Goal: Task Accomplishment & Management: Manage account settings

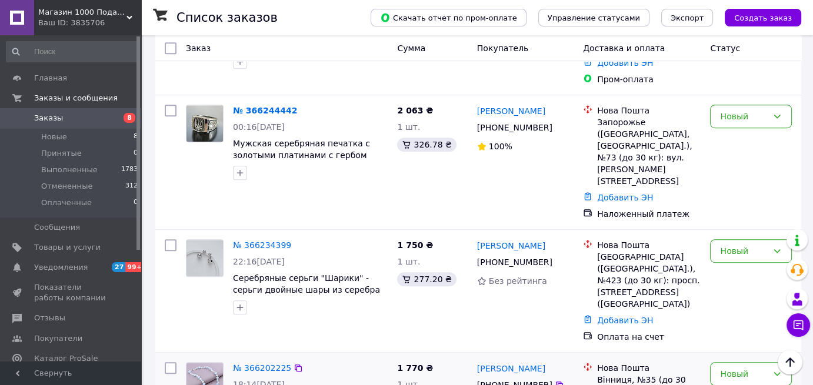
scroll to position [706, 0]
click at [754, 245] on div "Новый" at bounding box center [744, 251] width 48 height 13
click at [739, 211] on li "Принят" at bounding box center [751, 211] width 81 height 21
click at [294, 241] on icon at bounding box center [298, 245] width 9 height 9
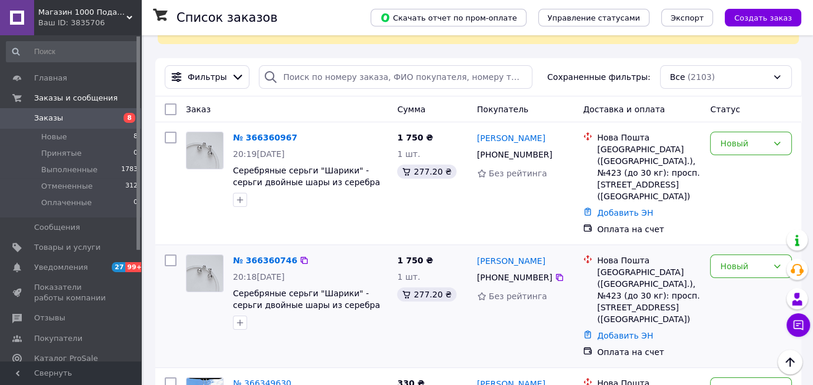
scroll to position [177, 0]
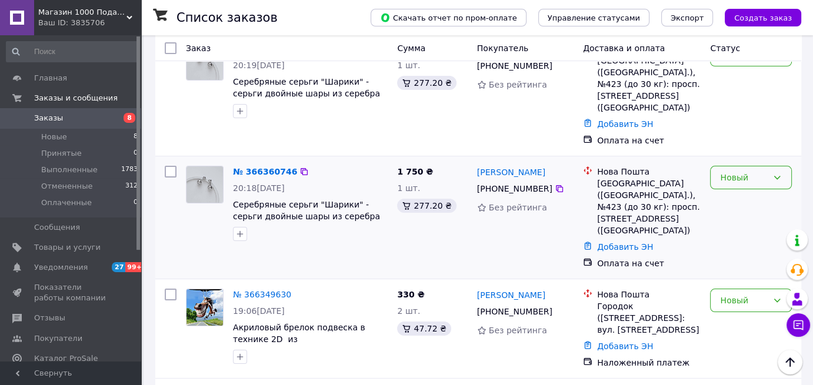
click at [742, 171] on div "Новый" at bounding box center [744, 177] width 48 height 13
click at [730, 230] on li "Отменен" at bounding box center [751, 232] width 81 height 21
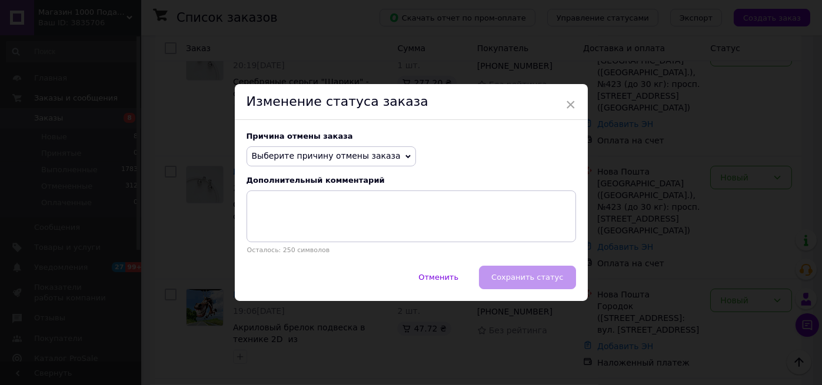
click at [350, 158] on span "Выберите причину отмены заказа" at bounding box center [326, 155] width 149 height 9
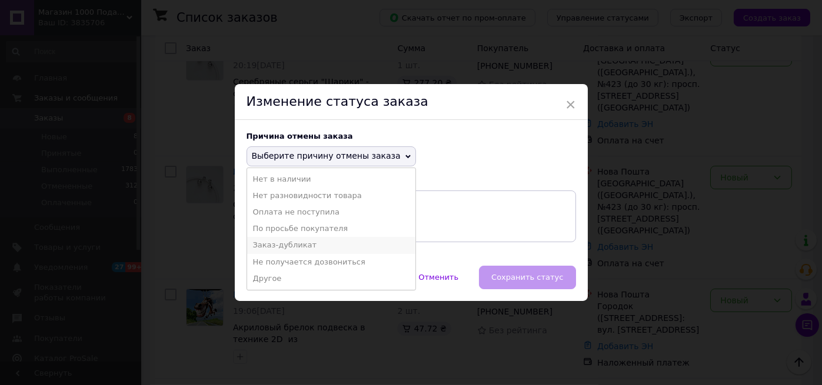
click at [302, 245] on li "Заказ-дубликат" at bounding box center [331, 245] width 168 height 16
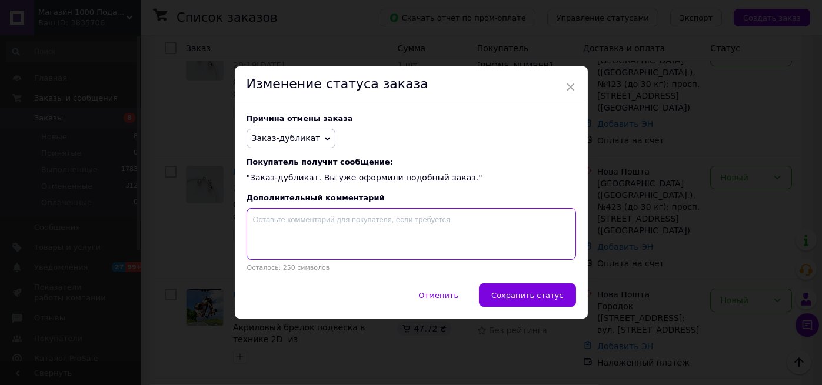
click at [299, 225] on textarea at bounding box center [411, 234] width 329 height 52
paste textarea "366234399"
click at [251, 218] on textarea "366234399" at bounding box center [411, 234] width 329 height 52
type textarea "Добрий день. Замовлення 366234399 прийнято."
drag, startPoint x: 414, startPoint y: 215, endPoint x: 231, endPoint y: 217, distance: 183.6
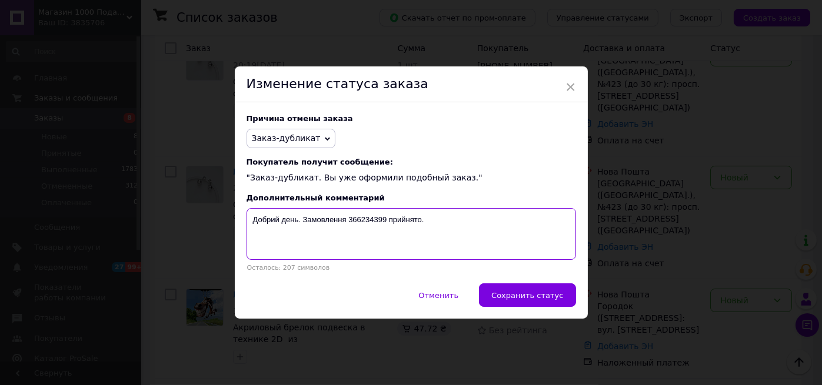
click at [231, 217] on div "× Изменение статуса заказа Причина отмены заказа Заказ-дубликат Нет в наличии Н…" at bounding box center [411, 192] width 822 height 385
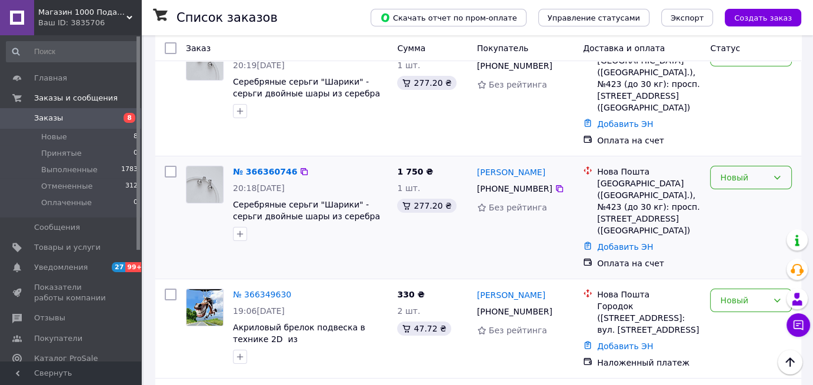
click at [737, 172] on div "Новый" at bounding box center [751, 178] width 82 height 24
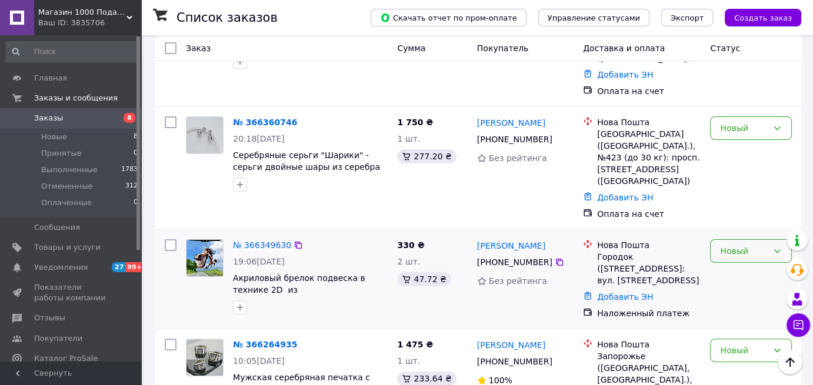
scroll to position [235, 0]
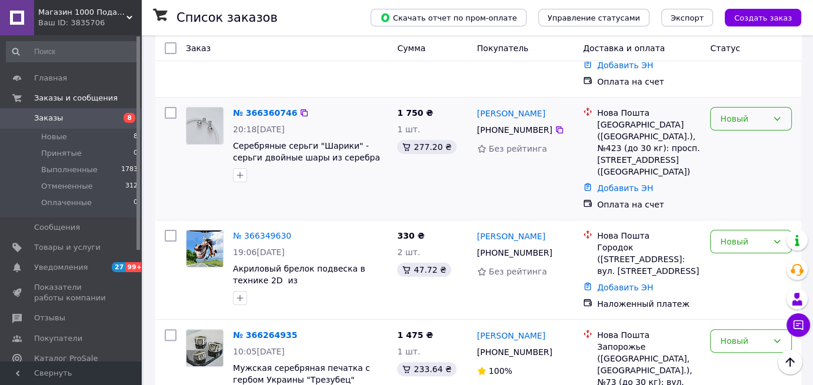
click at [751, 115] on div "Новый" at bounding box center [751, 119] width 82 height 24
click at [736, 175] on li "Отменен" at bounding box center [751, 174] width 81 height 21
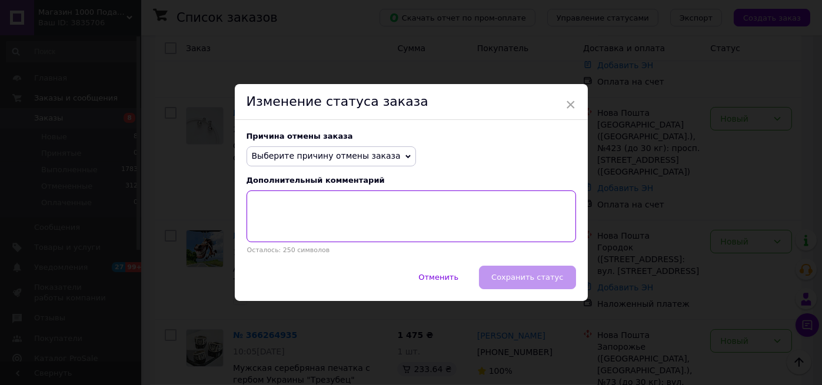
click at [269, 208] on textarea at bounding box center [411, 217] width 329 height 52
paste textarea "366234399"
drag, startPoint x: 450, startPoint y: 204, endPoint x: 248, endPoint y: 185, distance: 202.6
click at [248, 185] on div "Причина отмены заказа Выберите причину отмены заказа Нет в наличии Нет разновид…" at bounding box center [411, 193] width 353 height 146
type textarea "Добрий день. Ваше замовлення 366234399 прийнято."
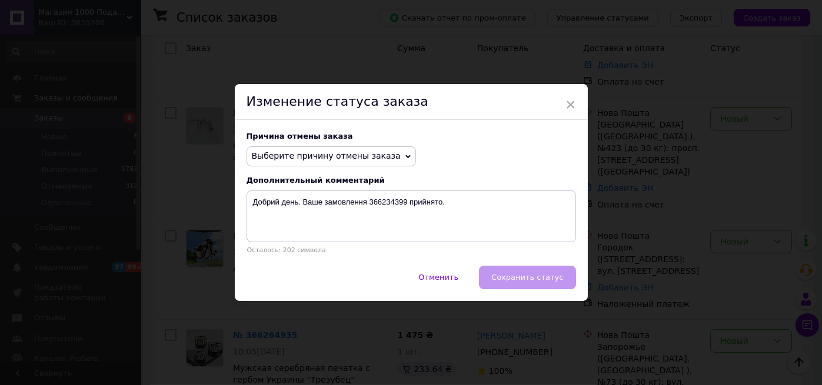
click at [309, 152] on span "Выберите причину отмены заказа" at bounding box center [326, 155] width 149 height 9
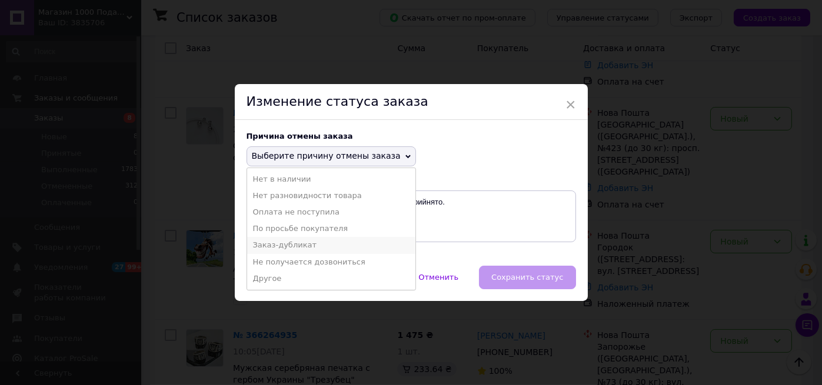
click at [298, 251] on li "Заказ-дубликат" at bounding box center [331, 245] width 168 height 16
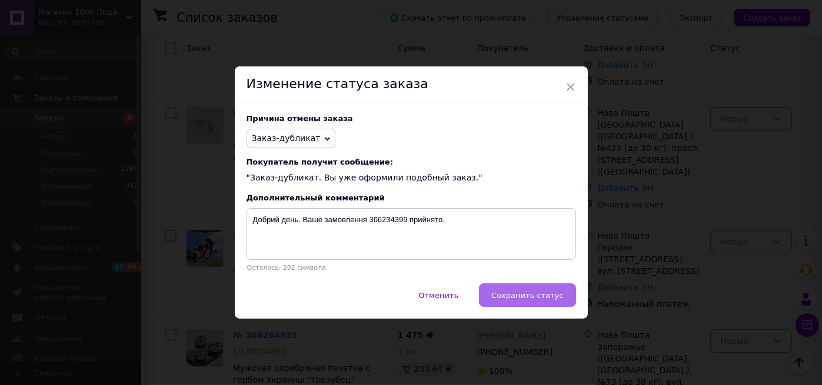
click at [535, 298] on span "Сохранить статус" at bounding box center [527, 295] width 72 height 9
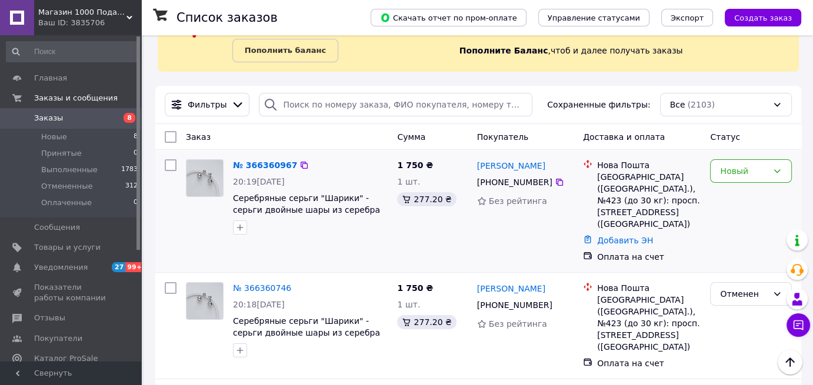
scroll to position [59, 0]
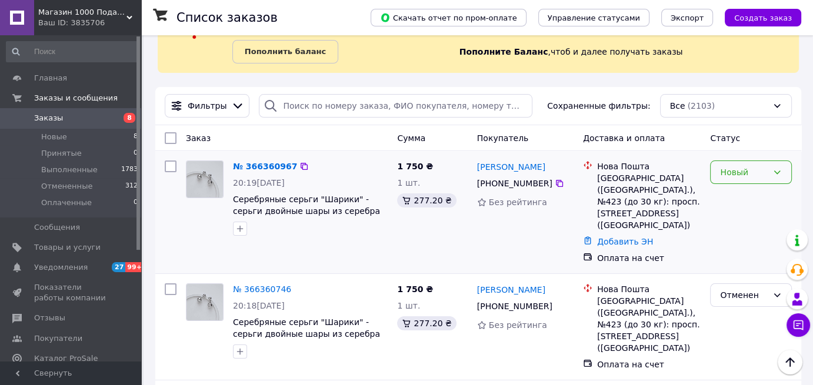
click at [743, 179] on div "Новый" at bounding box center [751, 173] width 82 height 24
click at [740, 239] on li "Отменен" at bounding box center [751, 239] width 81 height 21
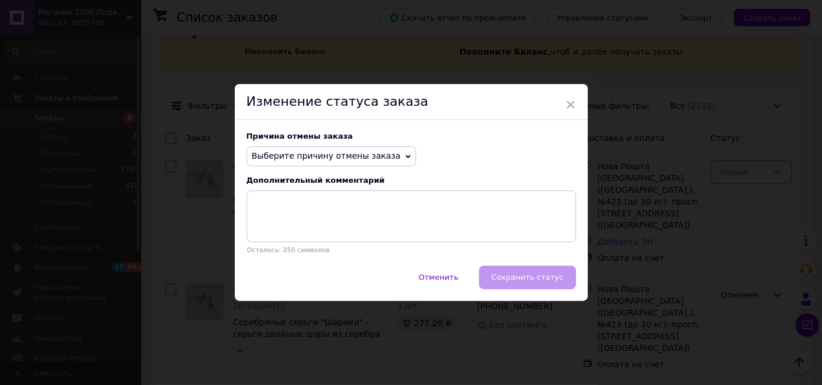
click at [379, 158] on span "Выберите причину отмены заказа" at bounding box center [331, 157] width 169 height 20
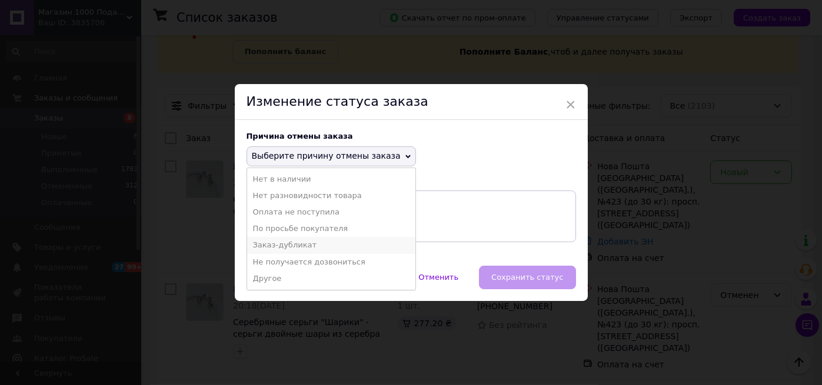
click at [297, 250] on li "Заказ-дубликат" at bounding box center [331, 245] width 168 height 16
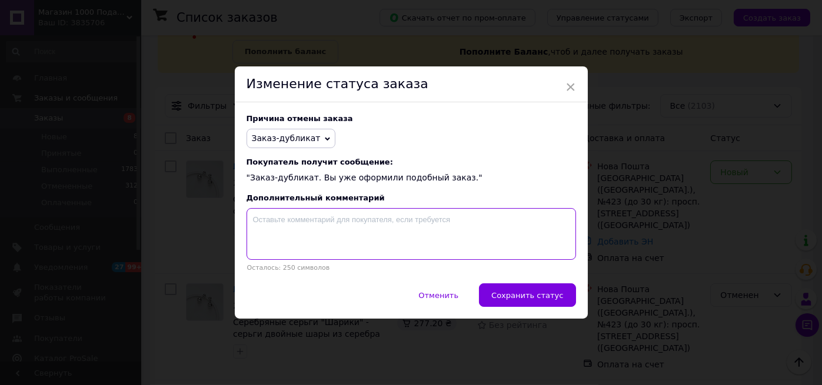
click at [295, 239] on textarea at bounding box center [411, 234] width 329 height 52
paste textarea "Добрий день. Ваше замовлення 366234399 прийнято."
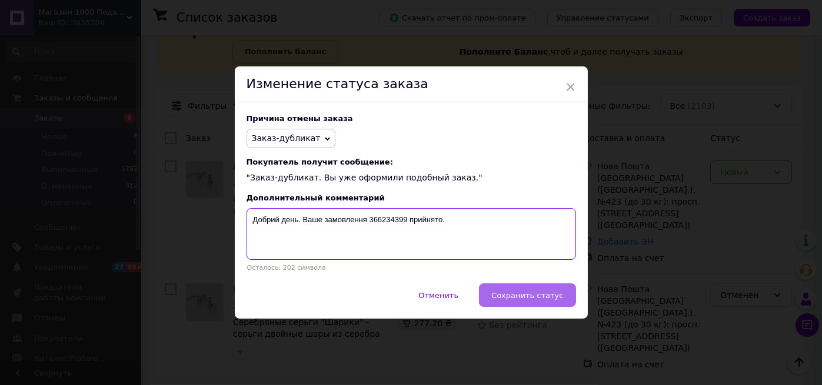
type textarea "Добрий день. Ваше замовлення 366234399 прийнято."
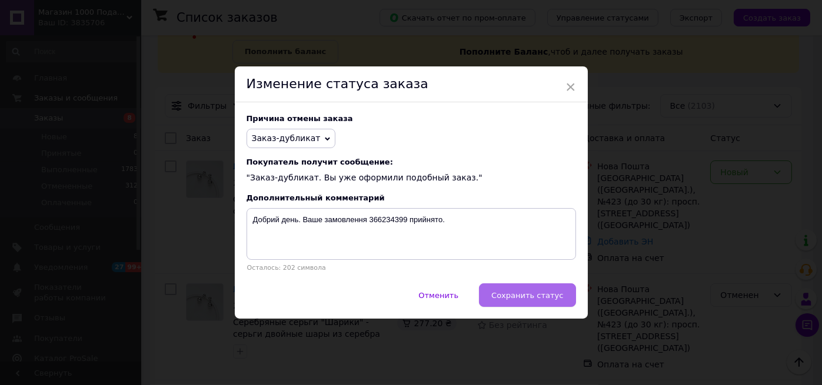
click at [534, 289] on button "Сохранить статус" at bounding box center [527, 296] width 96 height 24
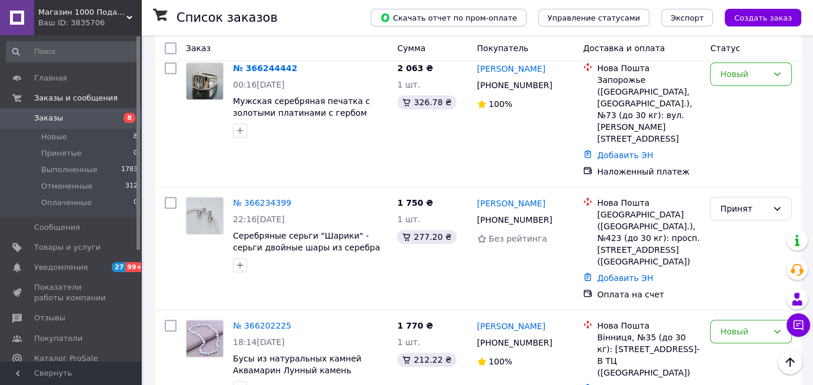
scroll to position [941, 0]
